Goal: Complete application form

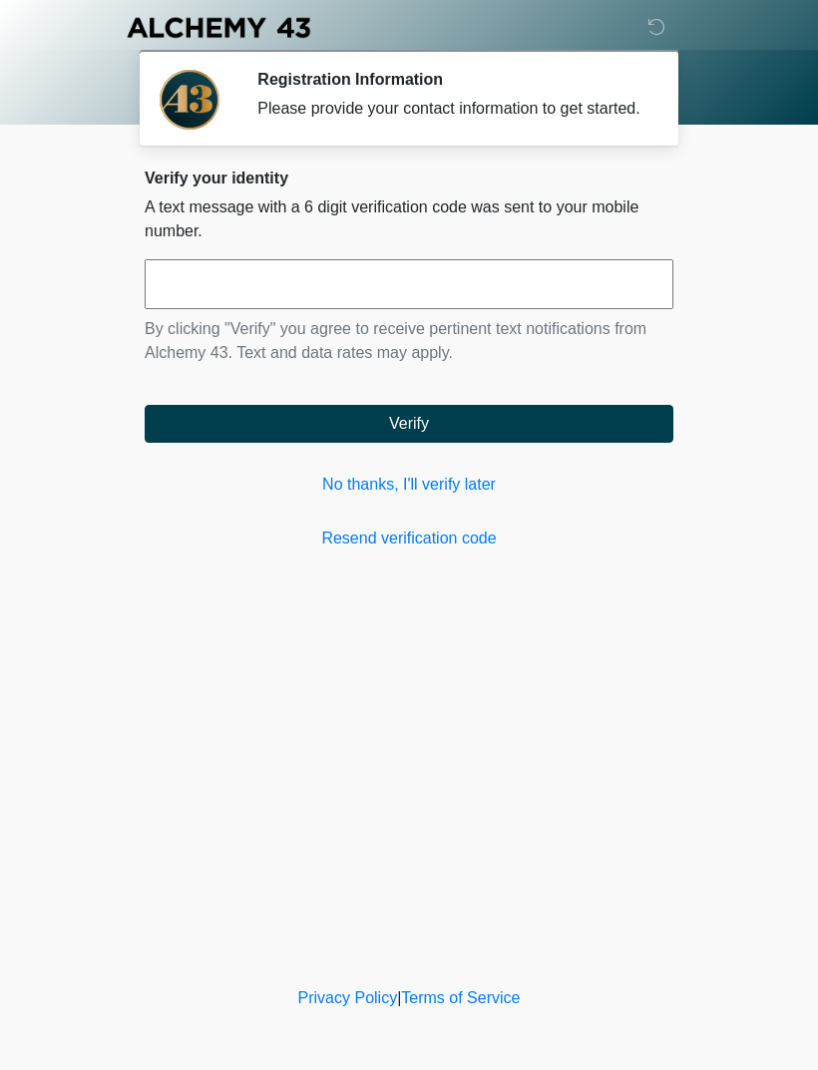
click at [351, 306] on input "text" at bounding box center [409, 284] width 529 height 50
type input "******"
click at [442, 439] on button "Verify" at bounding box center [409, 424] width 529 height 38
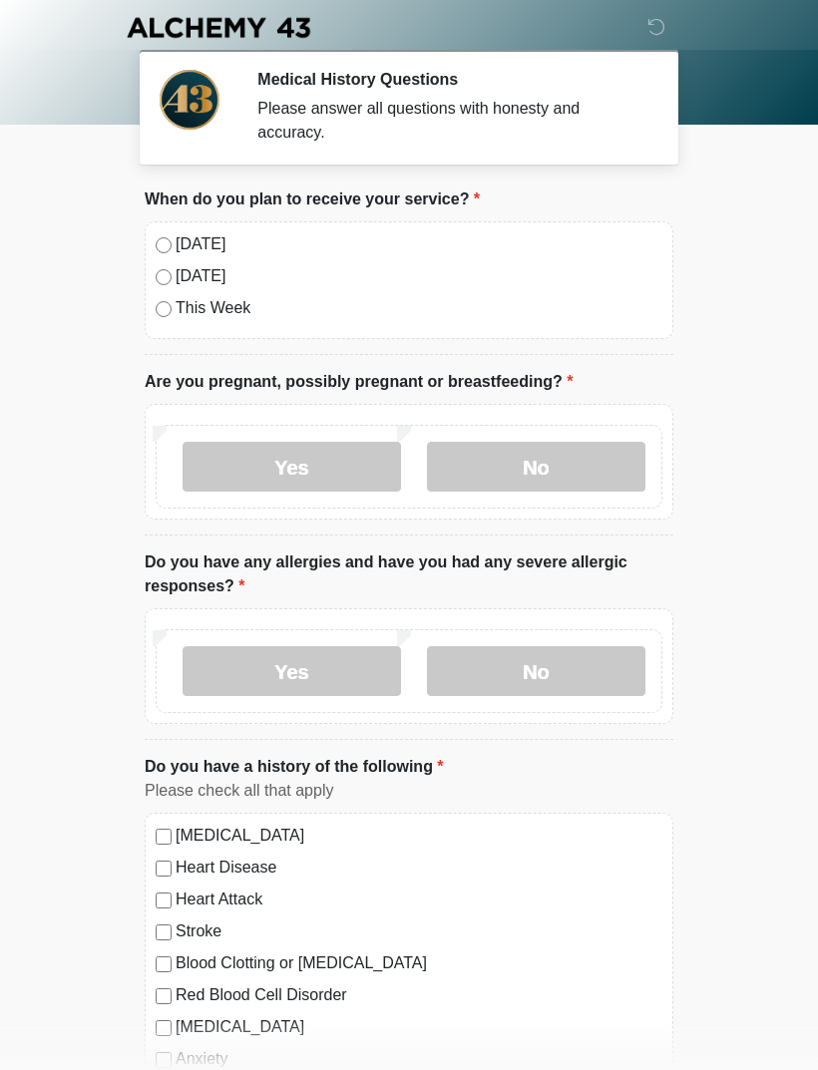
click at [526, 478] on label "No" at bounding box center [536, 467] width 218 height 50
click at [566, 672] on label "No" at bounding box center [536, 671] width 218 height 50
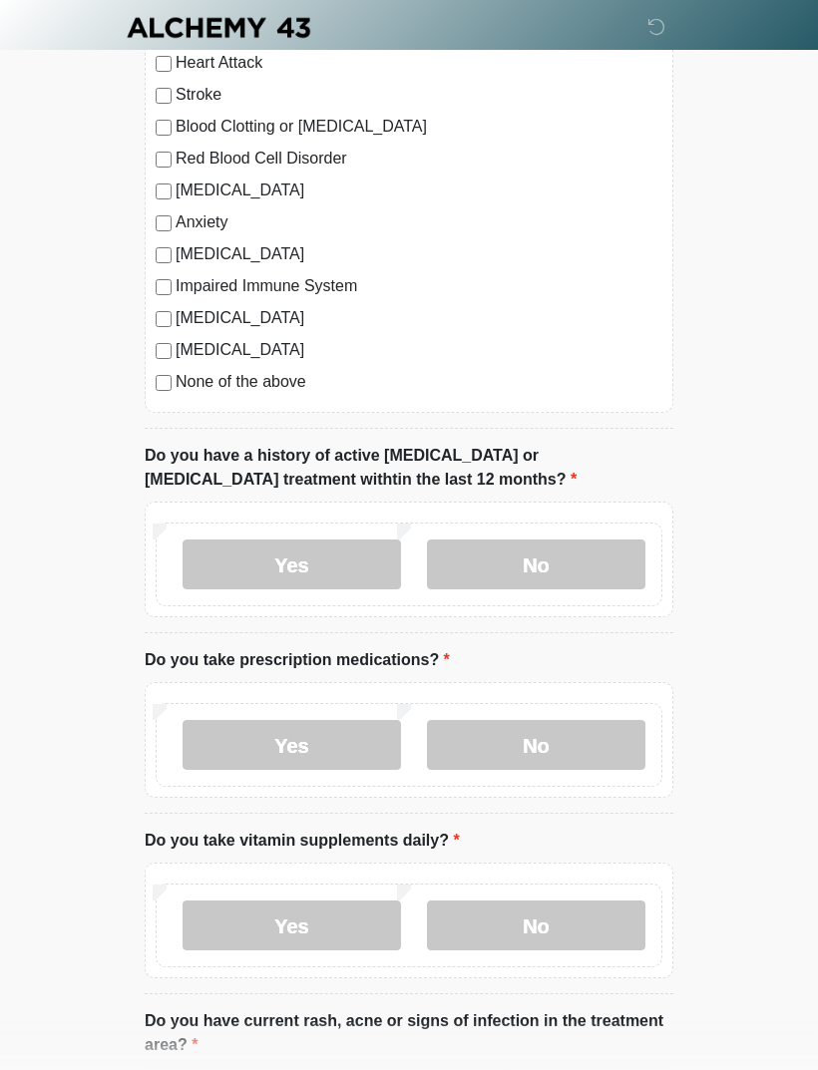
scroll to position [838, 0]
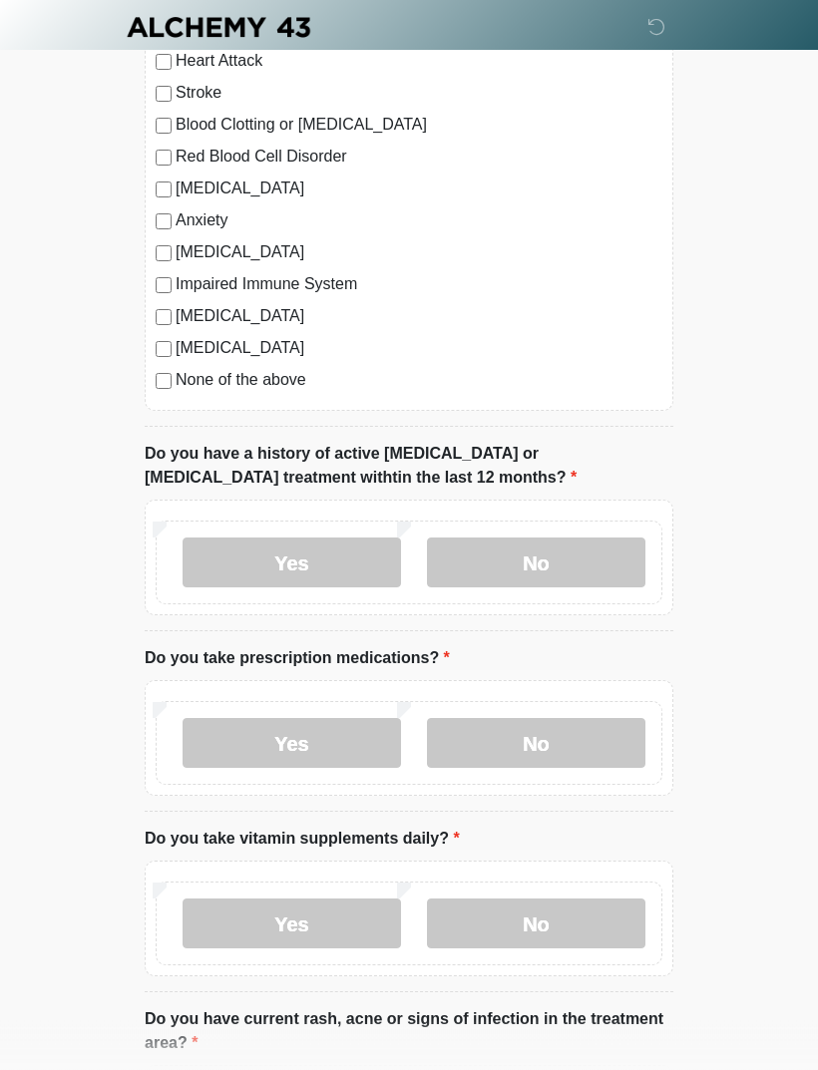
click at [544, 561] on label "No" at bounding box center [536, 564] width 218 height 50
click at [560, 750] on label "No" at bounding box center [536, 743] width 218 height 50
click at [288, 923] on label "Yes" at bounding box center [292, 924] width 218 height 50
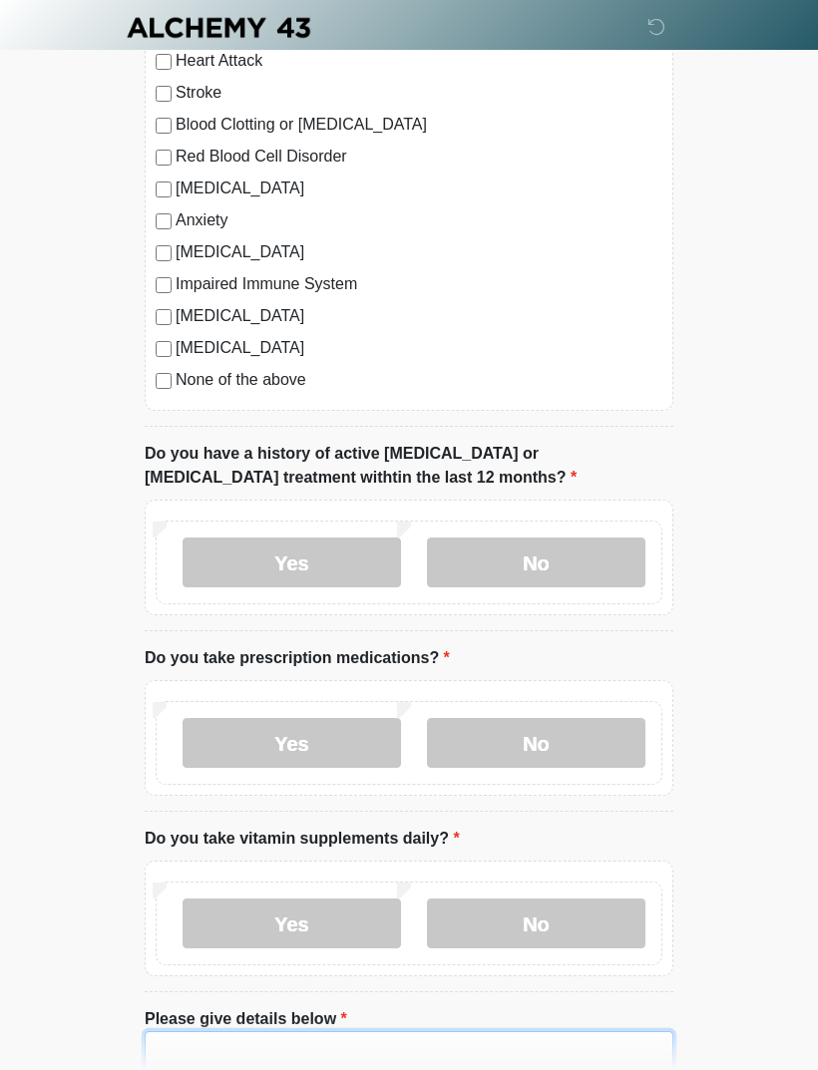
click at [291, 1069] on textarea "Please give details below" at bounding box center [409, 1075] width 529 height 86
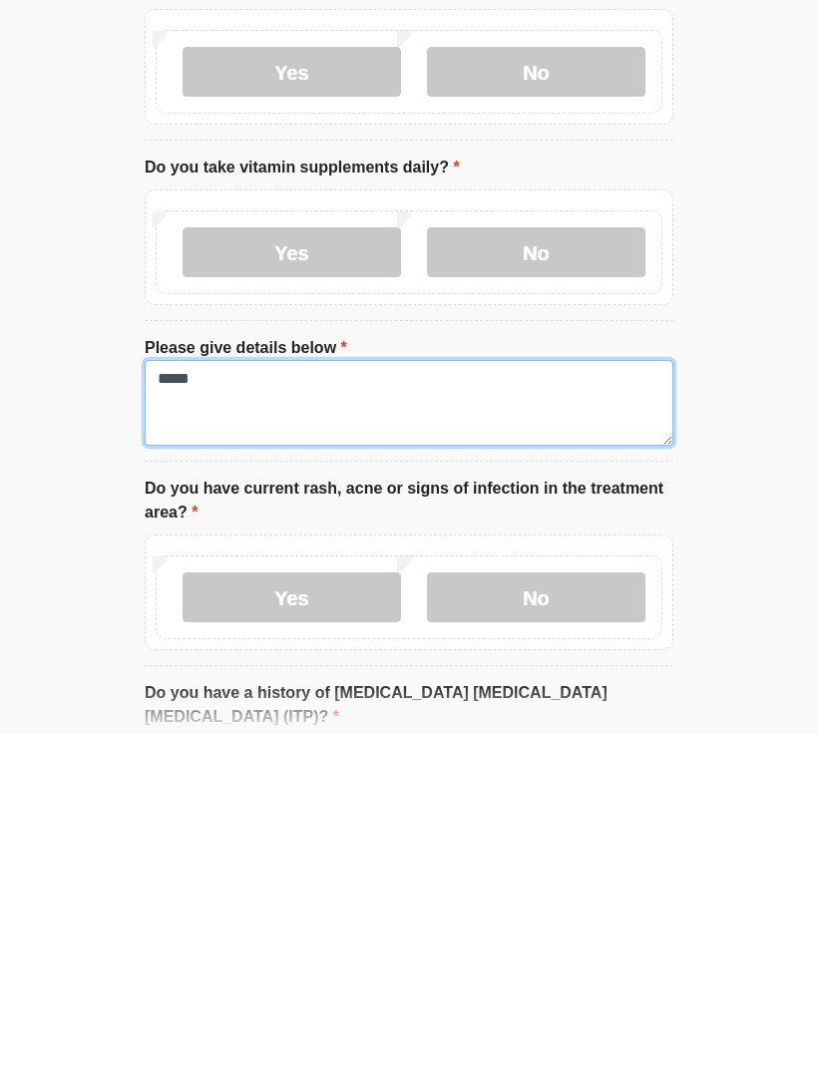
type textarea "*****"
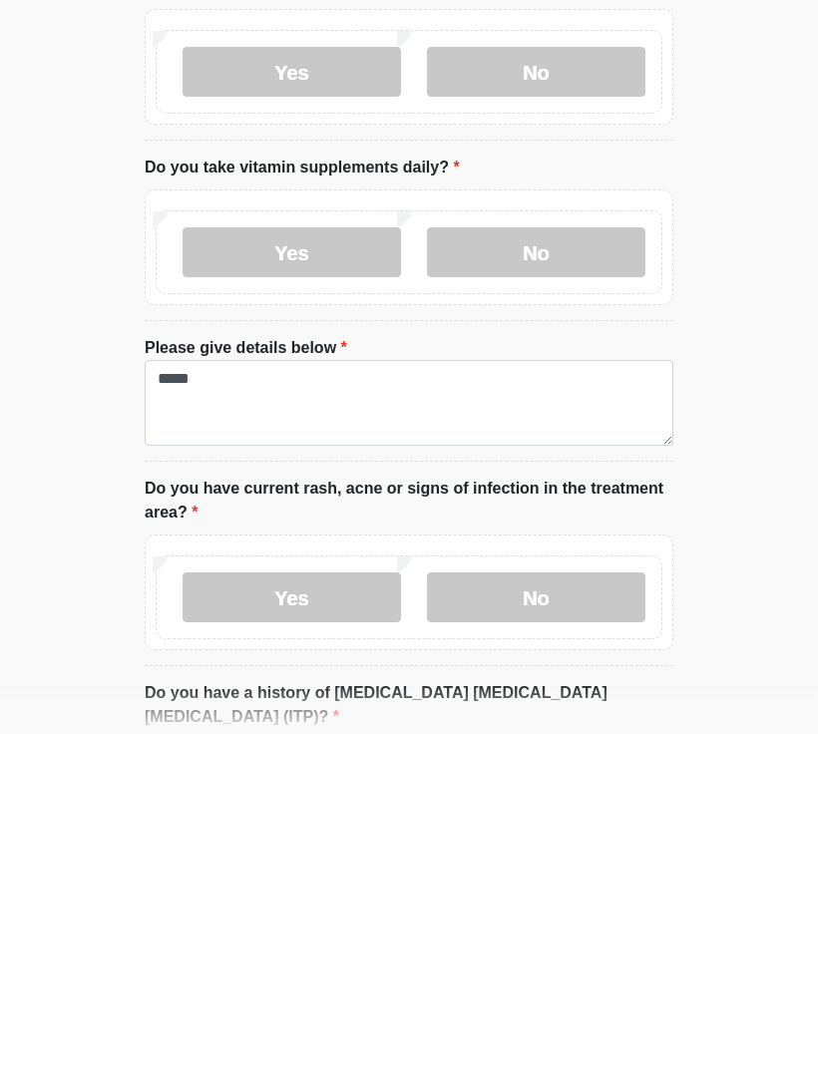
click at [558, 909] on label "No" at bounding box center [536, 934] width 218 height 50
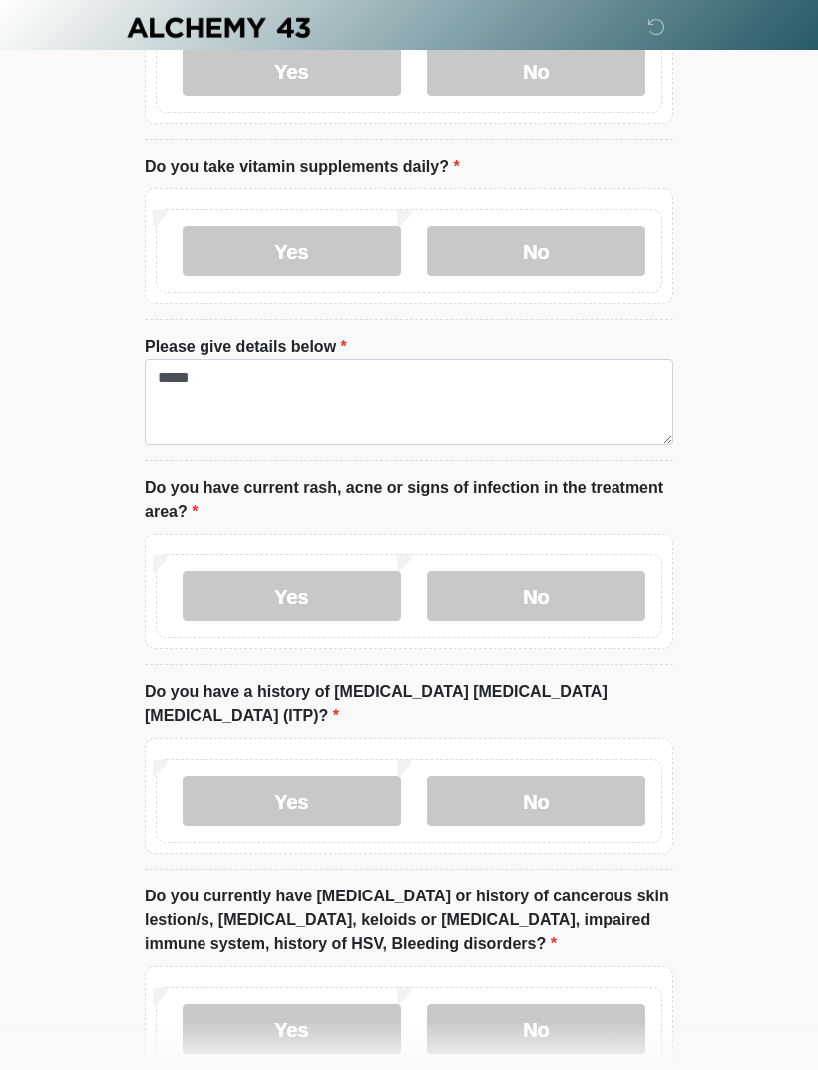
click at [541, 789] on label "No" at bounding box center [536, 801] width 218 height 50
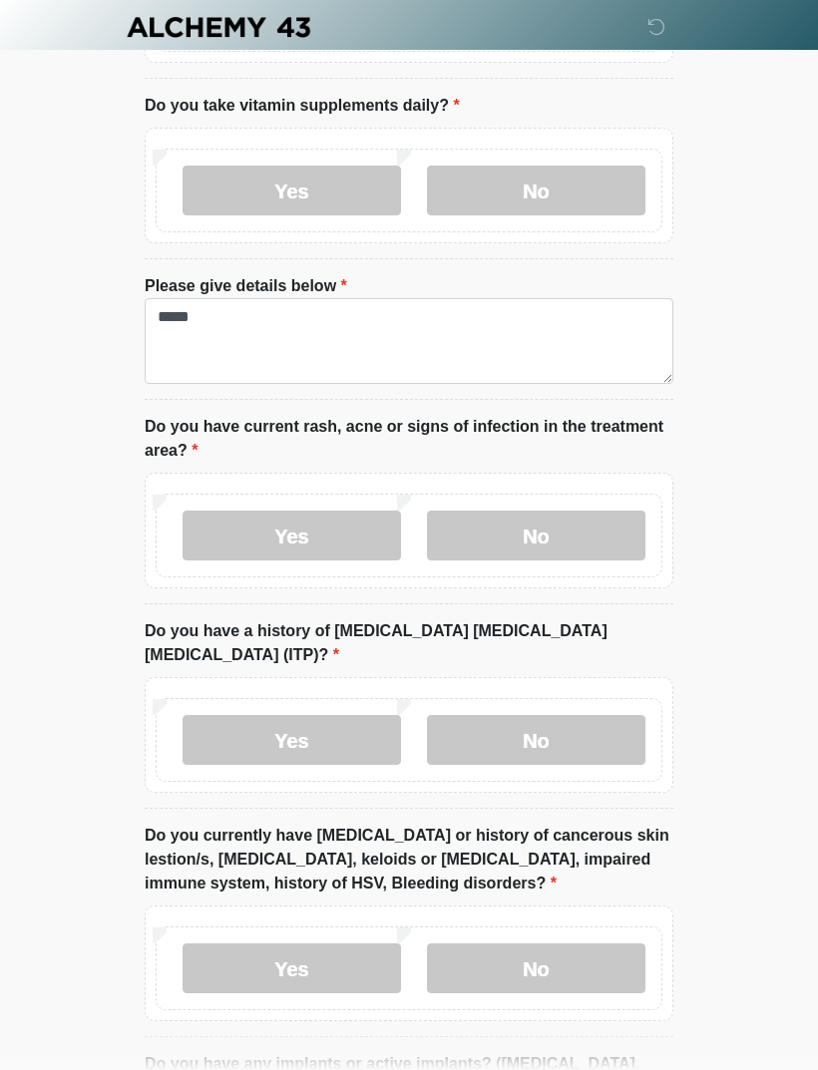
scroll to position [1691, 0]
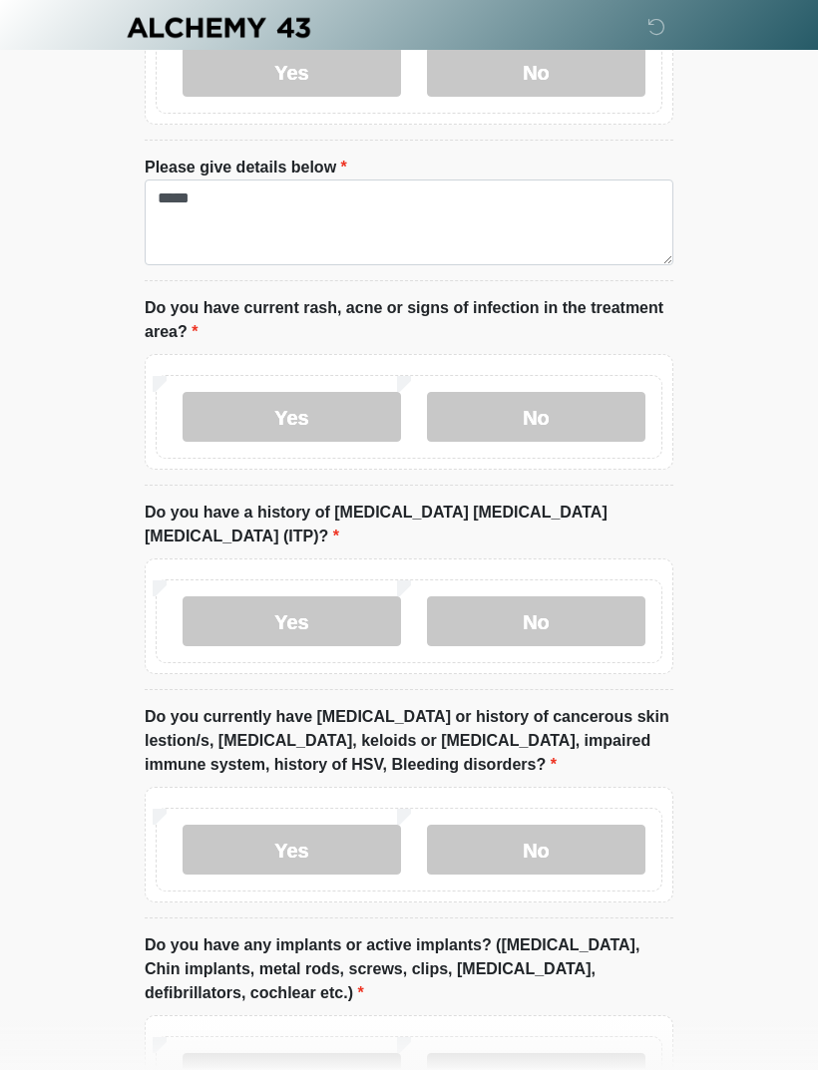
click at [542, 830] on label "No" at bounding box center [536, 850] width 218 height 50
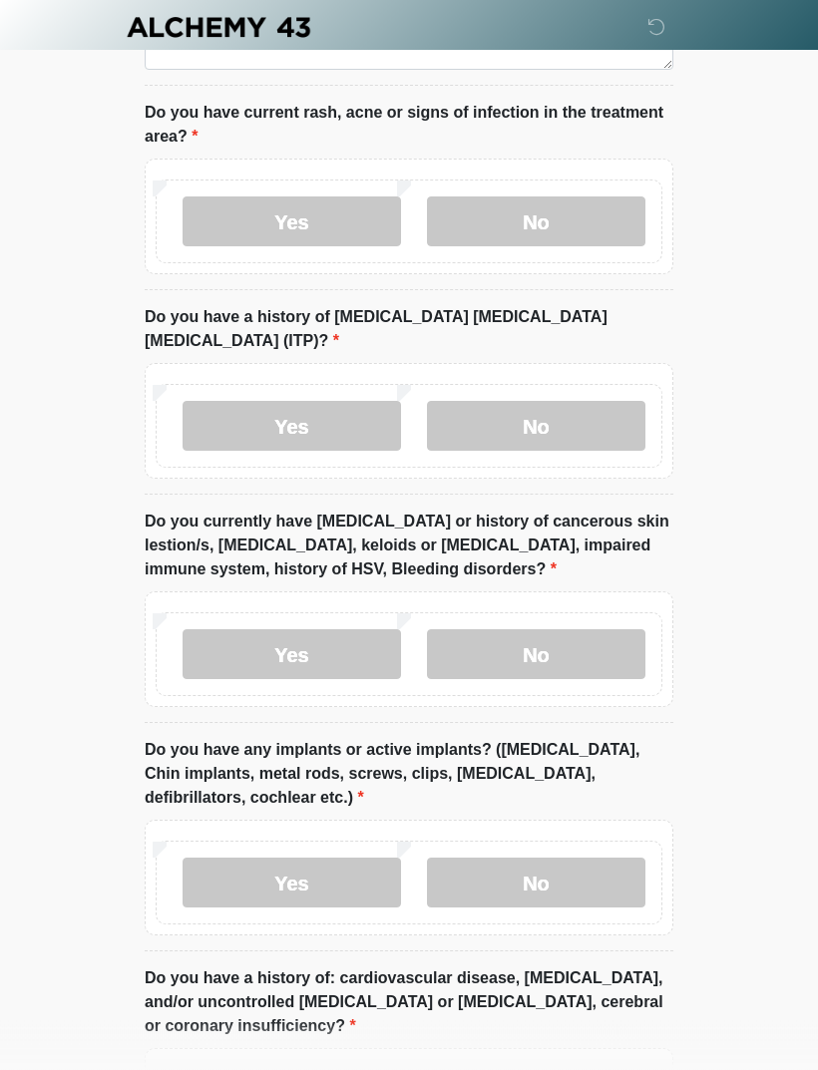
click at [565, 865] on label "No" at bounding box center [536, 884] width 218 height 50
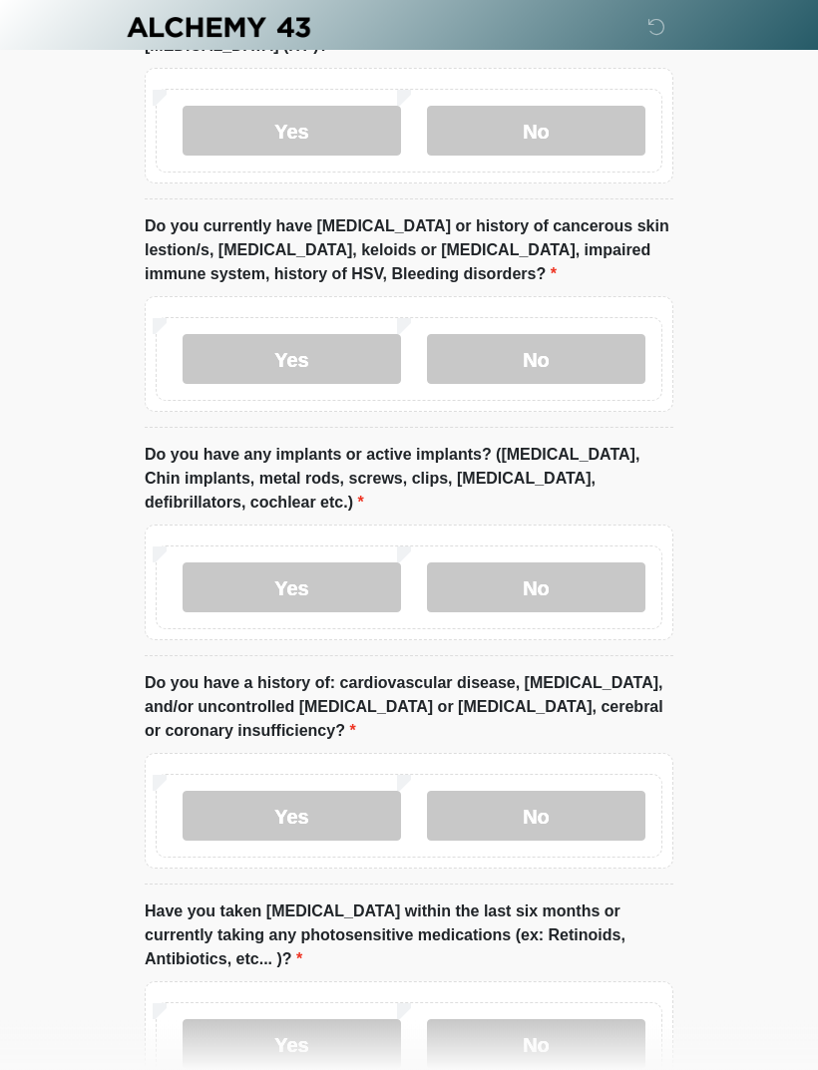
scroll to position [2292, 0]
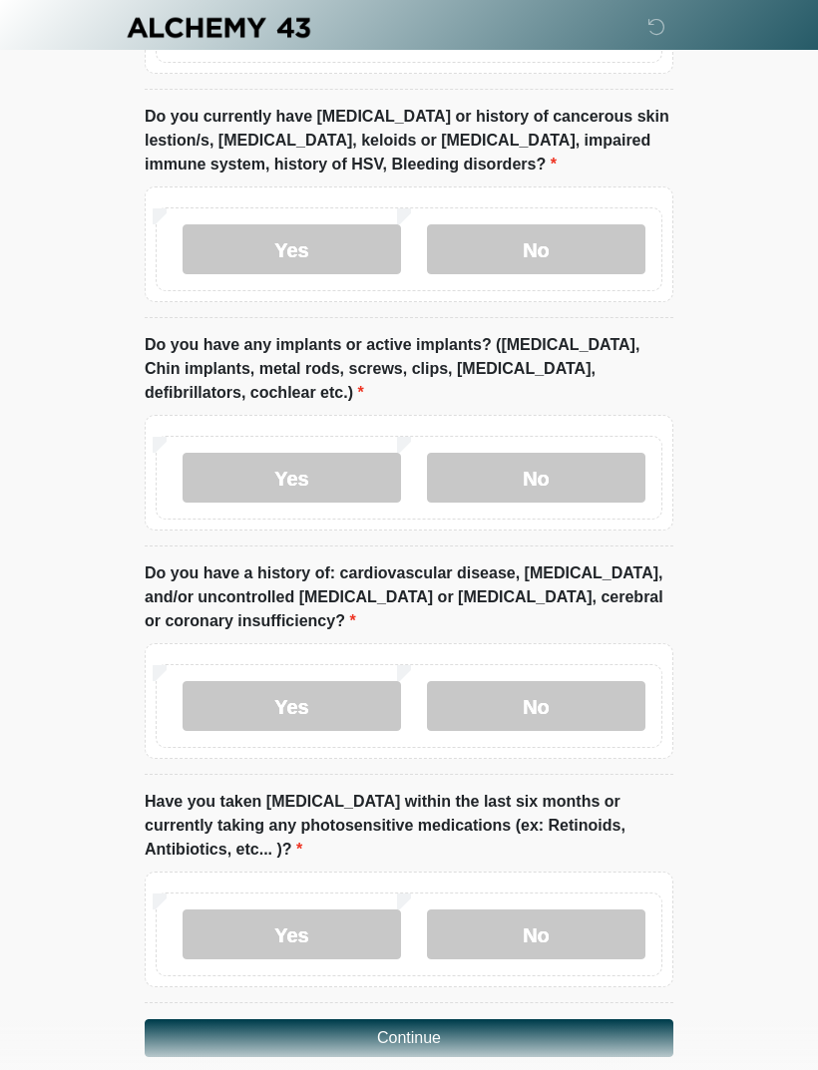
click at [525, 681] on label "No" at bounding box center [536, 706] width 218 height 50
click at [549, 910] on label "No" at bounding box center [536, 935] width 218 height 50
click at [480, 1020] on button "Continue" at bounding box center [409, 1039] width 529 height 38
click at [398, 1020] on button "Continue" at bounding box center [409, 1039] width 529 height 38
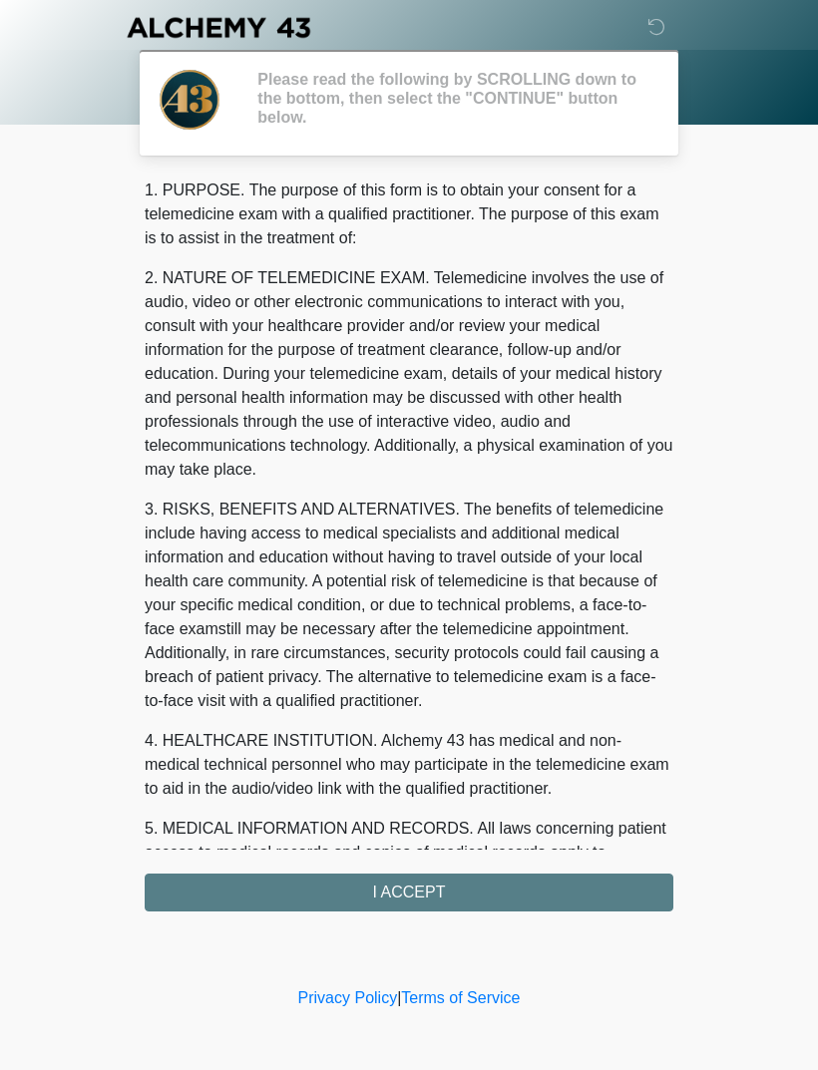
scroll to position [0, 0]
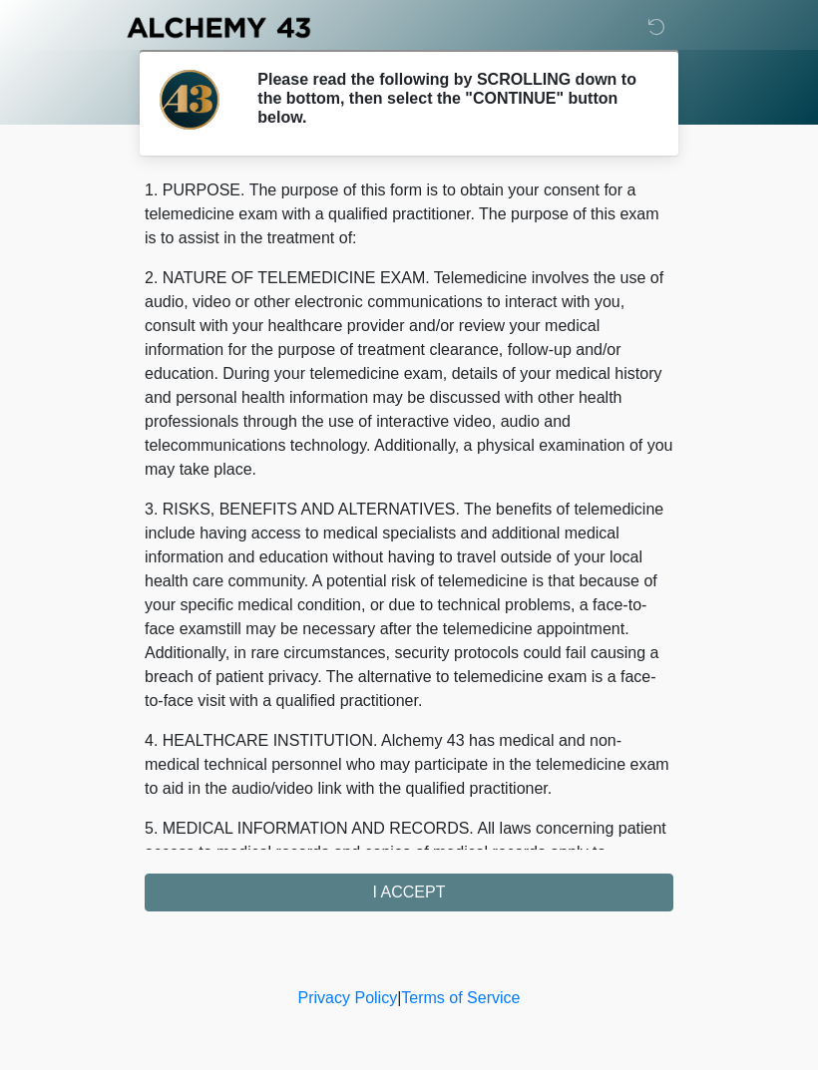
click at [416, 879] on div "1. PURPOSE. The purpose of this form is to obtain your consent for a telemedici…" at bounding box center [409, 545] width 529 height 733
click at [431, 894] on div "1. PURPOSE. The purpose of this form is to obtain your consent for a telemedici…" at bounding box center [409, 545] width 529 height 733
click at [505, 896] on div "1. PURPOSE. The purpose of this form is to obtain your consent for a telemedici…" at bounding box center [409, 545] width 529 height 733
click at [480, 879] on div "1. PURPOSE. The purpose of this form is to obtain your consent for a telemedici…" at bounding box center [409, 545] width 529 height 733
click at [373, 904] on div "1. PURPOSE. The purpose of this form is to obtain your consent for a telemedici…" at bounding box center [409, 545] width 529 height 733
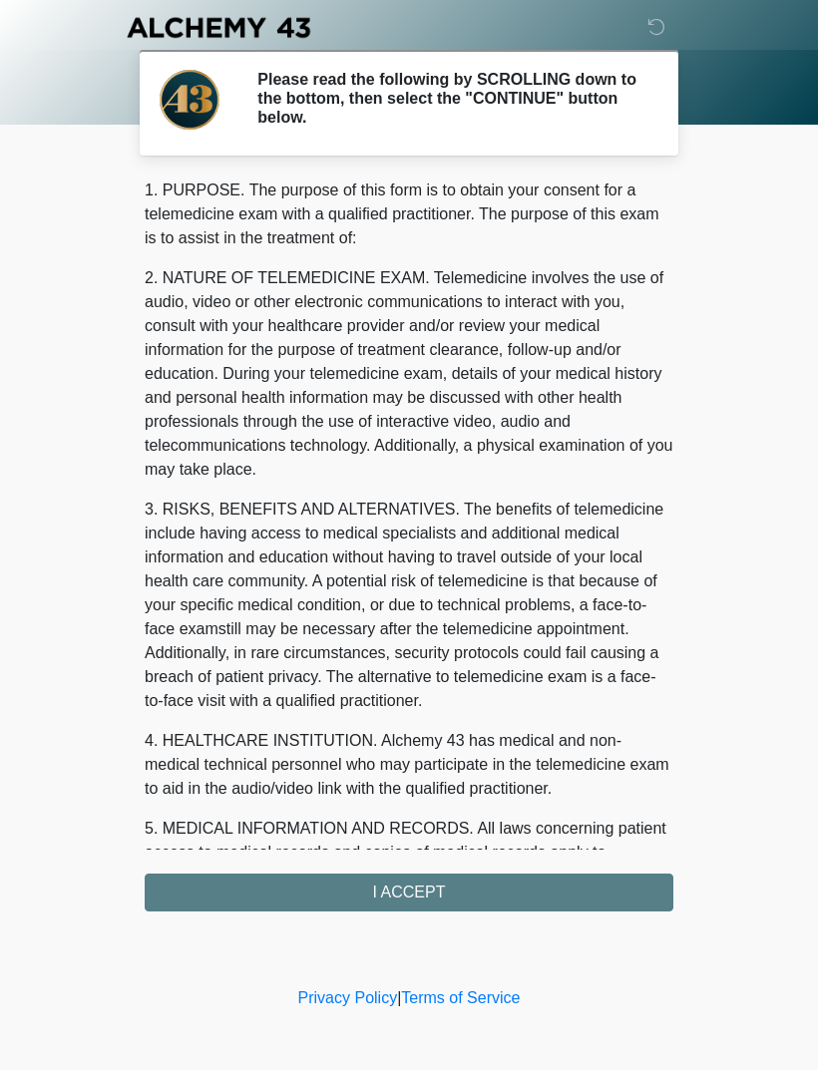
click at [372, 904] on div "1. PURPOSE. The purpose of this form is to obtain your consent for a telemedici…" at bounding box center [409, 545] width 529 height 733
click at [424, 884] on div "1. PURPOSE. The purpose of this form is to obtain your consent for a telemedici…" at bounding box center [409, 545] width 529 height 733
click at [423, 883] on div "1. PURPOSE. The purpose of this form is to obtain your consent for a telemedici…" at bounding box center [409, 545] width 529 height 733
click at [409, 888] on div "1. PURPOSE. The purpose of this form is to obtain your consent for a telemedici…" at bounding box center [409, 545] width 529 height 733
click at [427, 889] on div "1. PURPOSE. The purpose of this form is to obtain your consent for a telemedici…" at bounding box center [409, 545] width 529 height 733
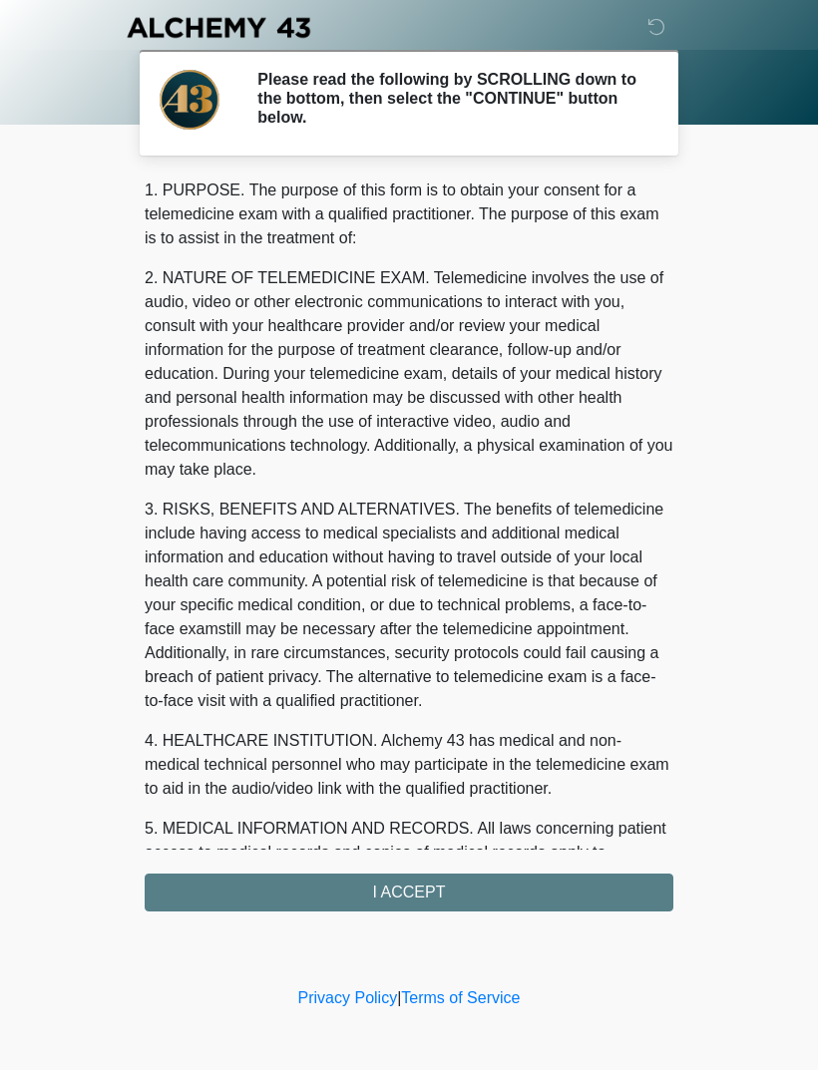
click at [428, 894] on div "1. PURPOSE. The purpose of this form is to obtain your consent for a telemedici…" at bounding box center [409, 545] width 529 height 733
click at [410, 894] on div "1. PURPOSE. The purpose of this form is to obtain your consent for a telemedici…" at bounding box center [409, 545] width 529 height 733
click at [430, 894] on div "1. PURPOSE. The purpose of this form is to obtain your consent for a telemedici…" at bounding box center [409, 545] width 529 height 733
click at [429, 893] on div "1. PURPOSE. The purpose of this form is to obtain your consent for a telemedici…" at bounding box center [409, 545] width 529 height 733
click at [427, 1007] on link "Terms of Service" at bounding box center [460, 998] width 119 height 17
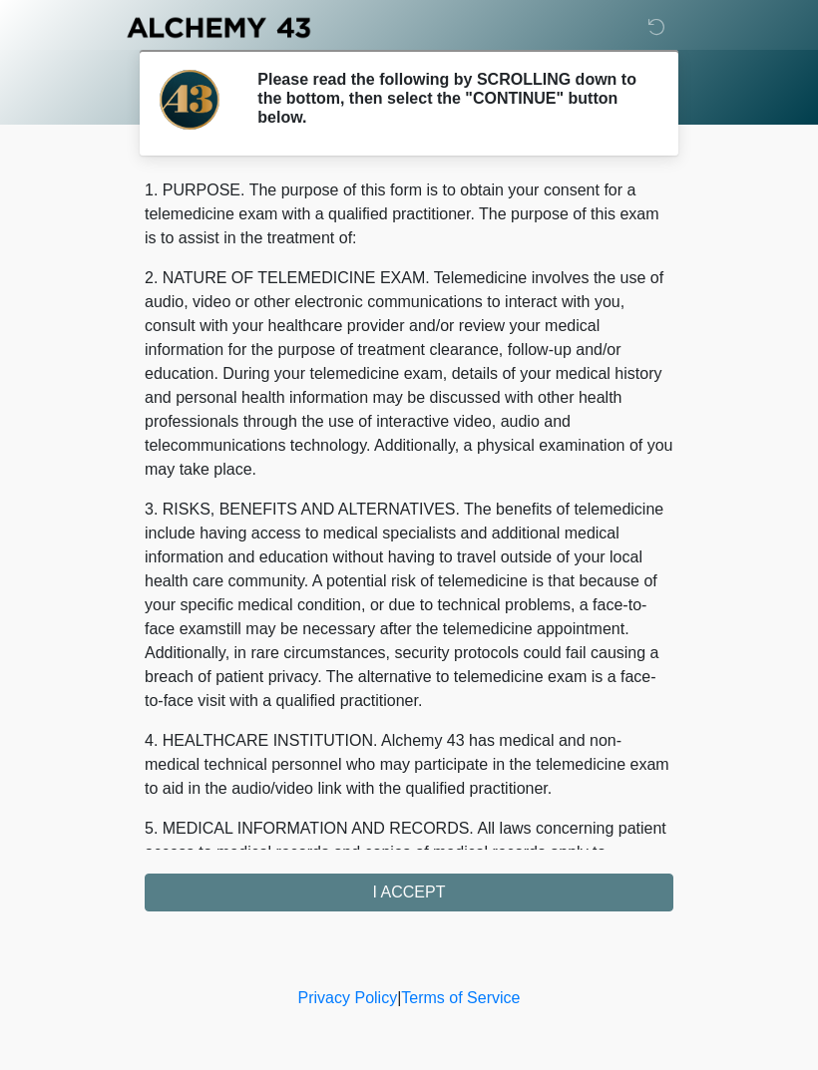
click at [437, 897] on div "1. PURPOSE. The purpose of this form is to obtain your consent for a telemedici…" at bounding box center [409, 545] width 529 height 733
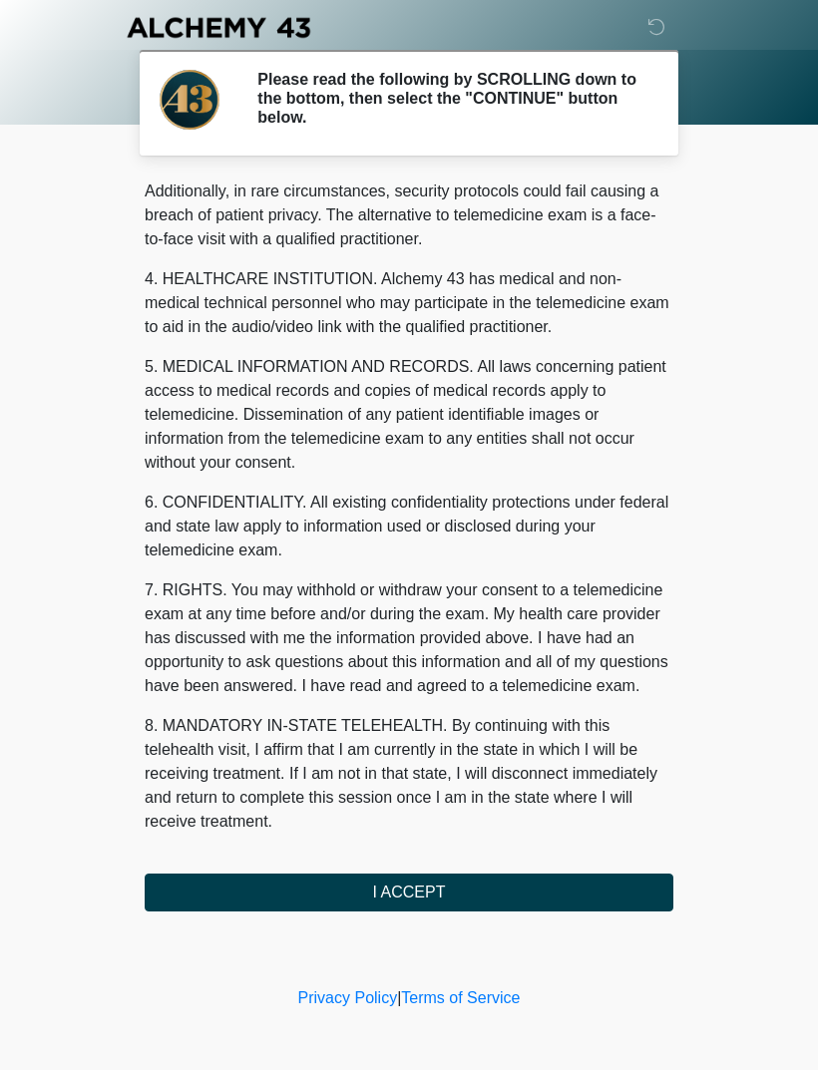
scroll to position [486, 0]
click at [409, 899] on button "I ACCEPT" at bounding box center [409, 893] width 529 height 38
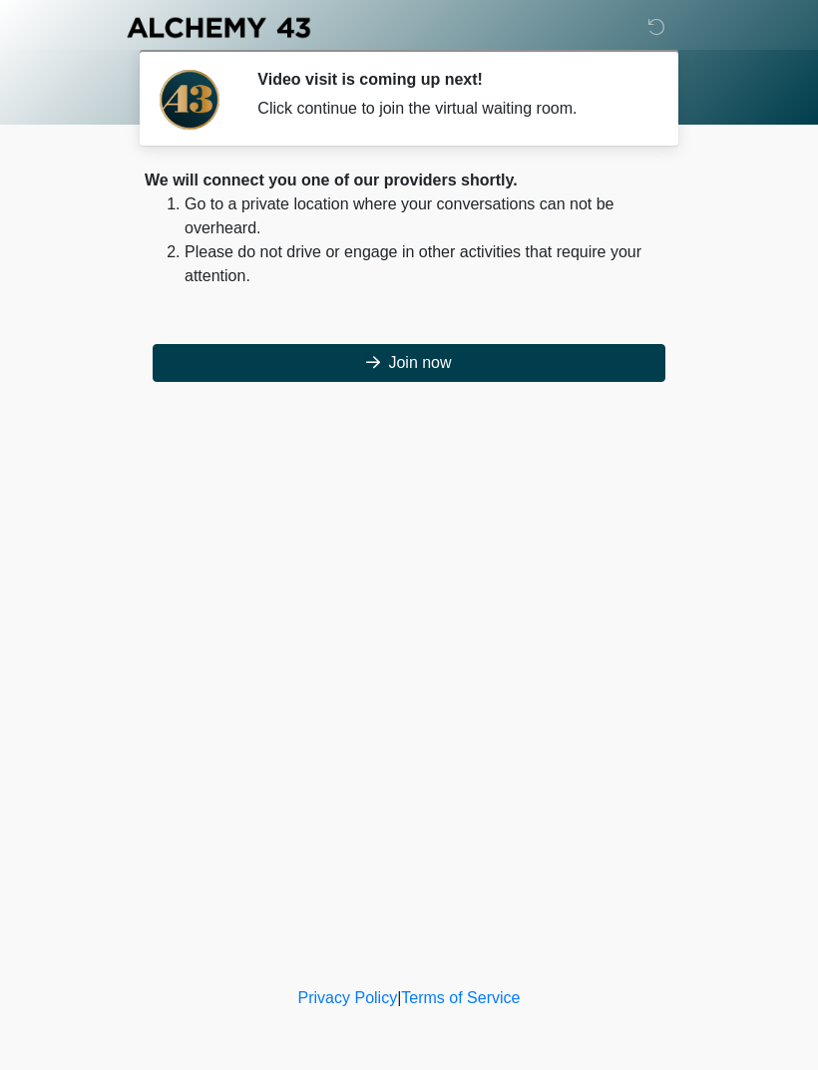
click at [454, 359] on button "Join now" at bounding box center [409, 363] width 513 height 38
